Goal: Information Seeking & Learning: Find specific fact

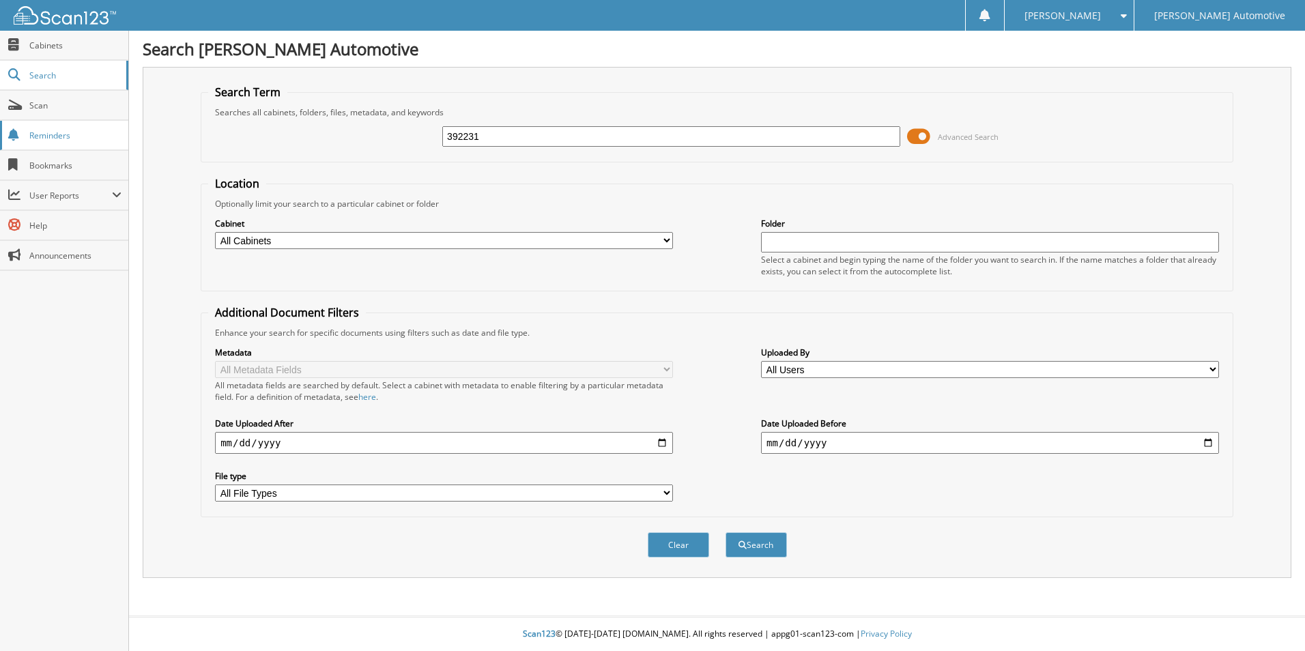
type input "392231"
click at [726, 532] on button "Search" at bounding box center [756, 544] width 61 height 25
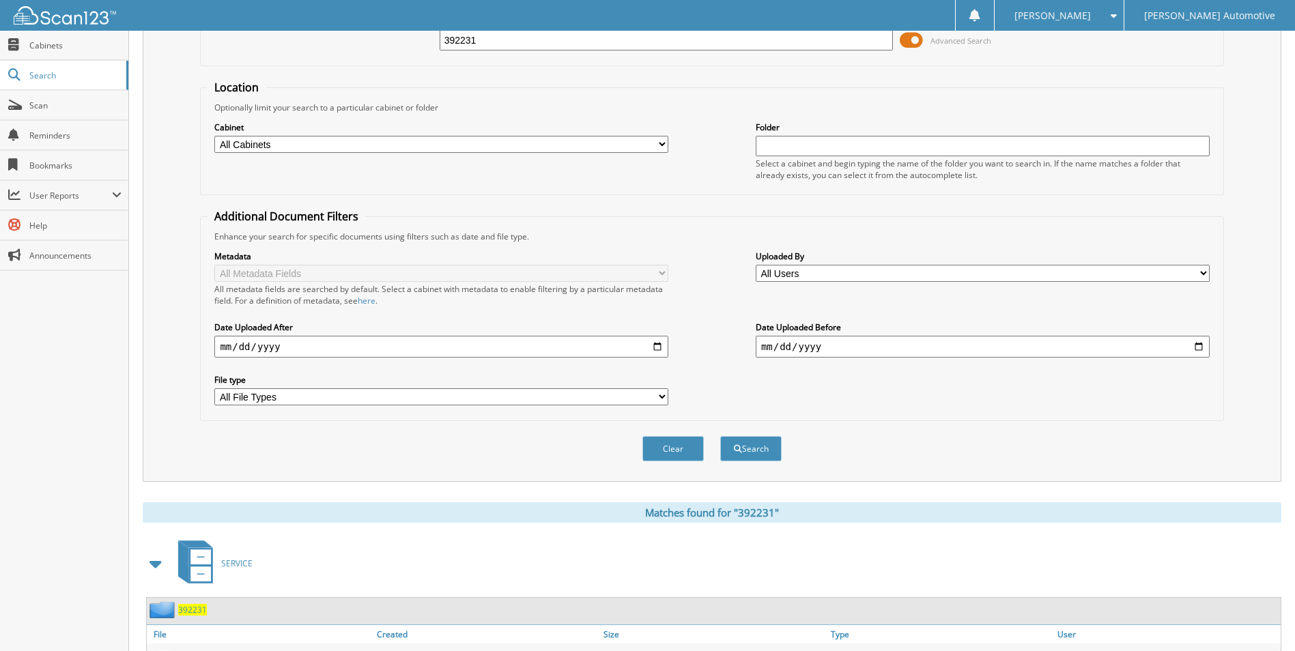
scroll to position [273, 0]
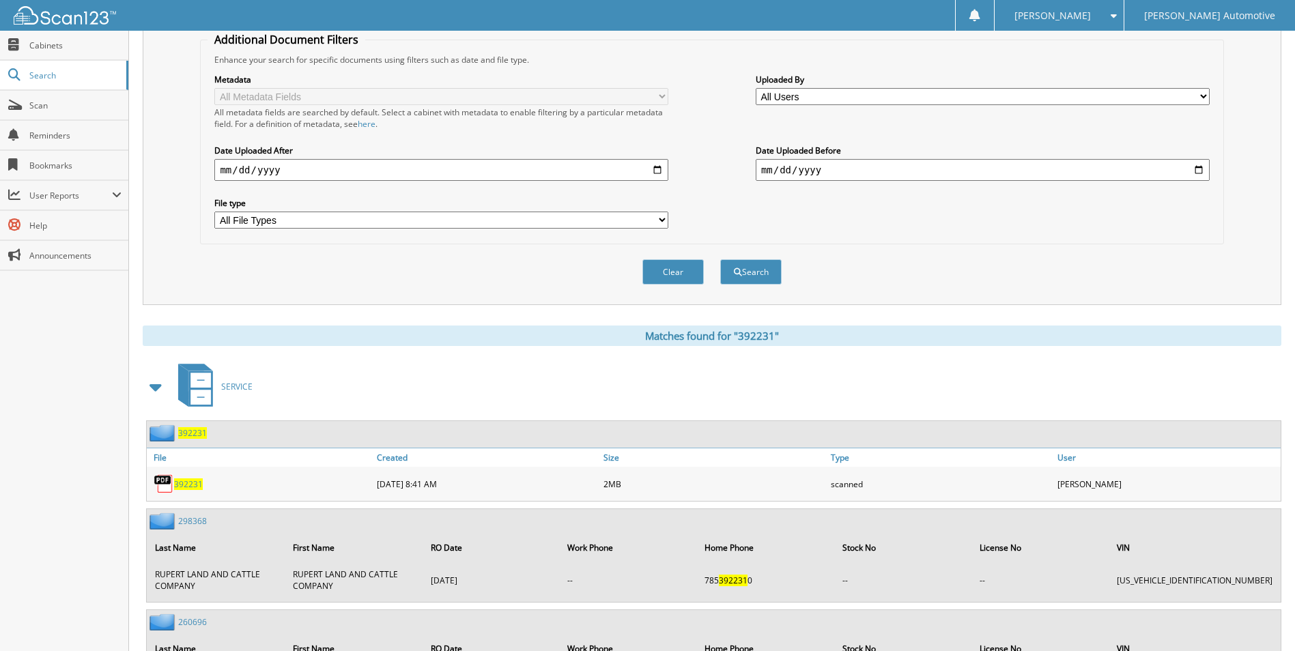
click at [186, 485] on span "392231" at bounding box center [188, 484] width 29 height 12
